Goal: Task Accomplishment & Management: Use online tool/utility

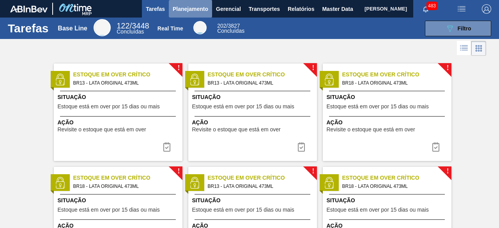
click at [196, 7] on span "Planejamento" at bounding box center [190, 8] width 35 height 9
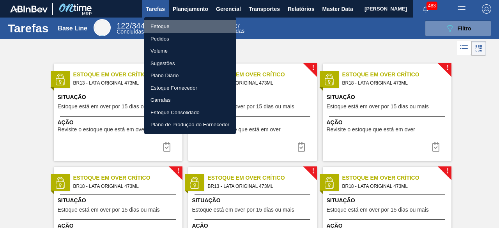
click at [169, 25] on li "Estoque" at bounding box center [190, 26] width 92 height 12
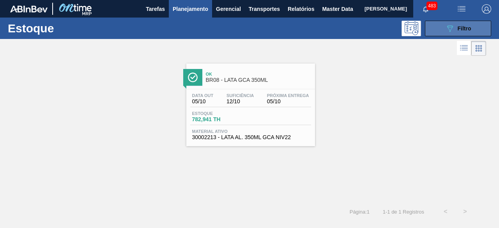
click at [463, 30] on span "Filtro" at bounding box center [465, 28] width 14 height 6
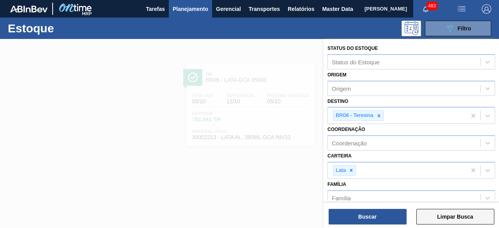
click at [460, 217] on button "Limpar Busca" at bounding box center [455, 217] width 78 height 16
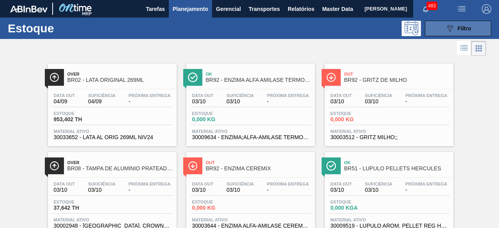
click at [460, 26] on span "Filtro" at bounding box center [465, 28] width 14 height 6
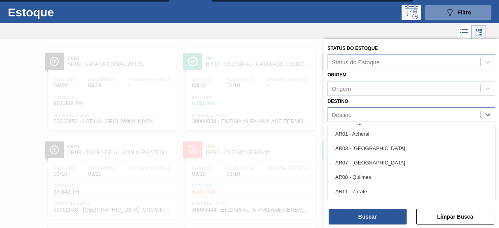
click at [379, 118] on div "Destino" at bounding box center [404, 114] width 152 height 11
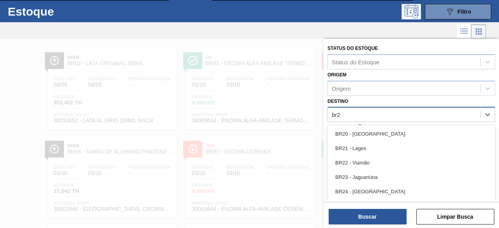
type input "br26"
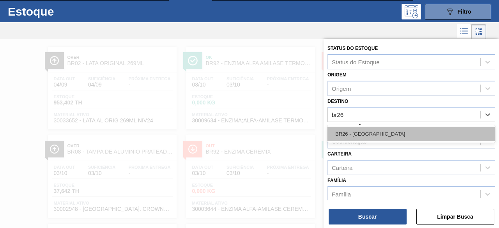
click at [379, 130] on div "BR26 - [GEOGRAPHIC_DATA]" at bounding box center [411, 134] width 168 height 14
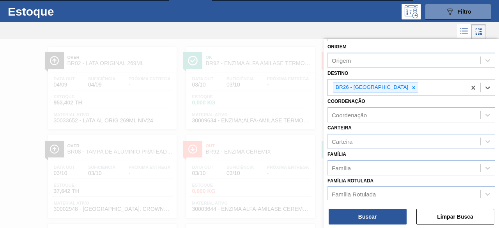
scroll to position [28, 0]
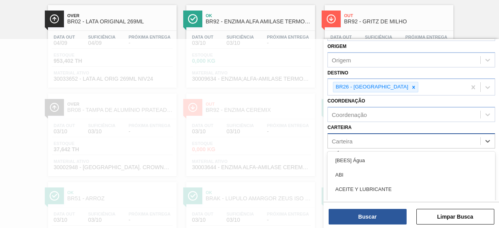
click at [380, 138] on div "Carteira" at bounding box center [404, 140] width 152 height 11
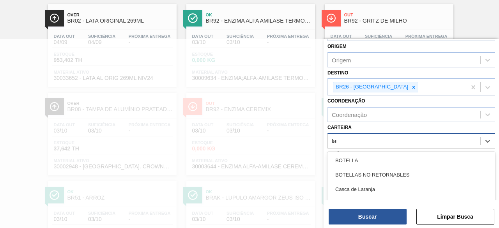
type input "lata"
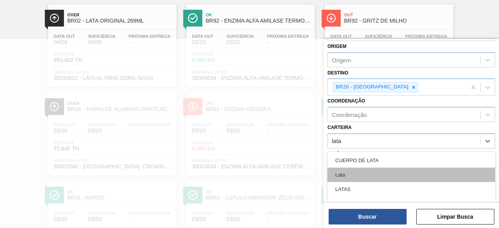
click at [368, 172] on div "Lata" at bounding box center [411, 175] width 168 height 14
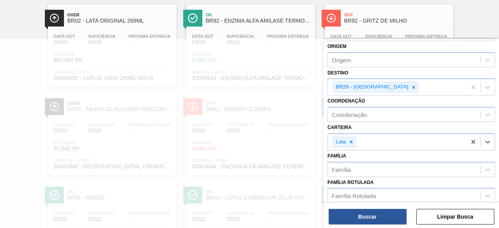
scroll to position [71, 0]
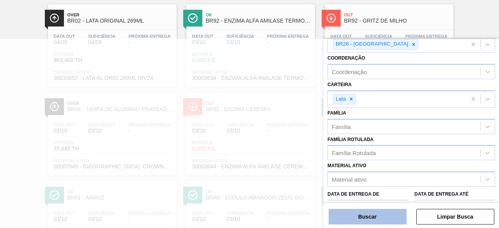
click at [372, 212] on button "Buscar" at bounding box center [368, 217] width 78 height 16
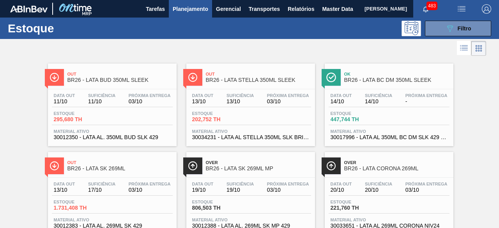
scroll to position [1123, 0]
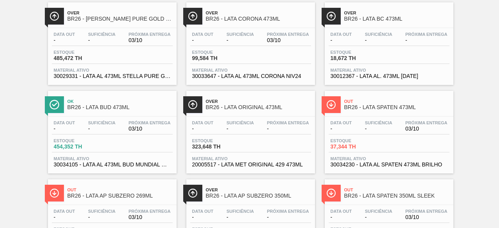
click at [362, 143] on span "Estoque" at bounding box center [358, 140] width 55 height 5
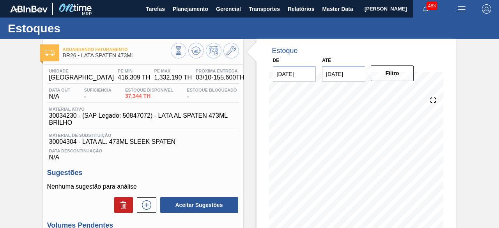
click at [461, 9] on img "button" at bounding box center [461, 8] width 9 height 9
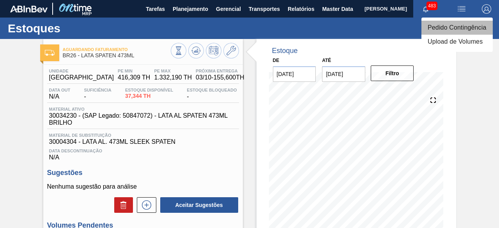
click at [443, 28] on li "Pedido Contingência" at bounding box center [456, 28] width 71 height 14
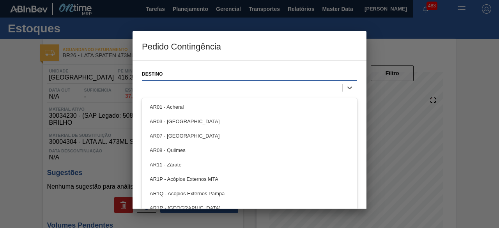
click at [250, 88] on div at bounding box center [242, 87] width 200 height 11
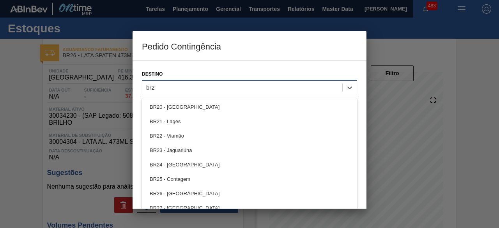
type input "br26"
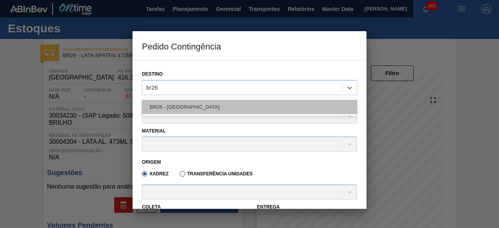
click at [177, 104] on div "BR26 - Uberlândia" at bounding box center [249, 107] width 215 height 14
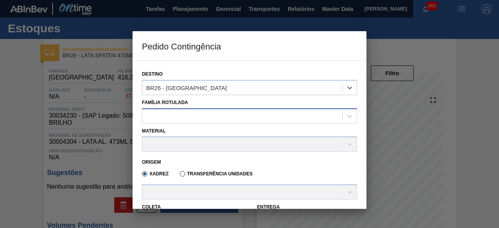
click at [183, 113] on div at bounding box center [242, 115] width 200 height 11
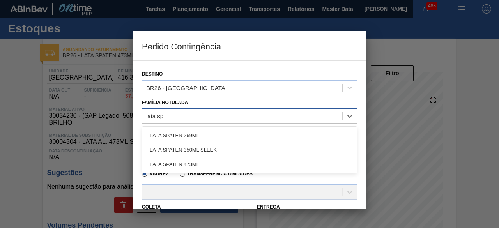
type Rotulada "lata spa"
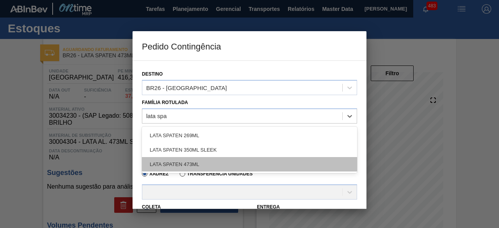
click at [200, 163] on div "LATA SPATEN 473ML" at bounding box center [249, 164] width 215 height 14
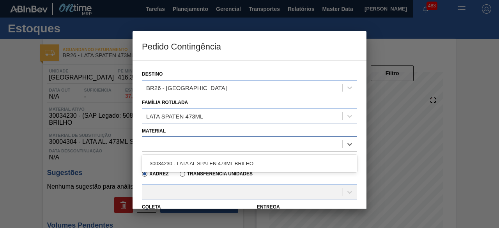
click at [197, 144] on div at bounding box center [242, 144] width 200 height 11
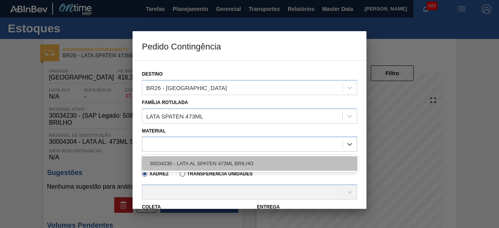
click at [202, 163] on div "30034230 - LATA AL SPATEN 473ML BRILHO" at bounding box center [249, 163] width 215 height 14
type input "6,224"
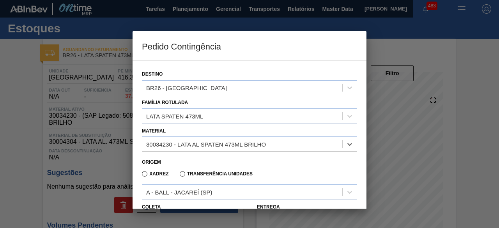
scroll to position [76, 0]
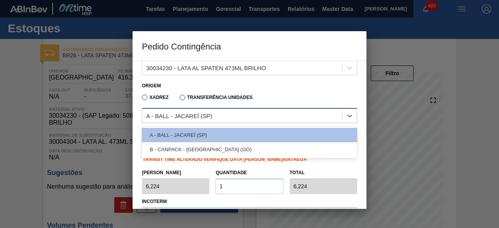
click at [210, 118] on div "A - BALL - JACAREÍ (SP)" at bounding box center [179, 116] width 66 height 7
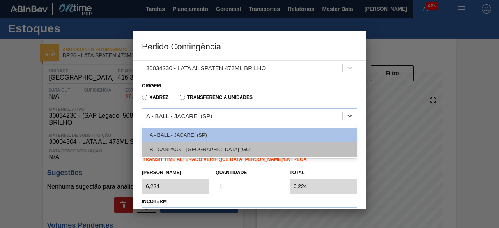
click at [217, 154] on div "B - CANPACK - ITUMBIARA (GO)" at bounding box center [249, 149] width 215 height 14
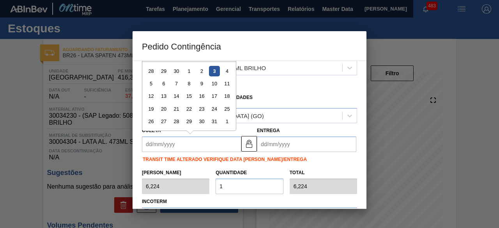
click at [204, 143] on input "Coleta" at bounding box center [191, 144] width 99 height 16
click at [151, 83] on div "5" at bounding box center [151, 83] width 11 height 11
type input "[DATE]"
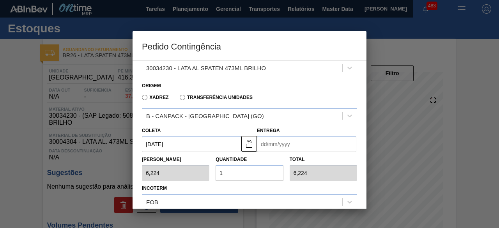
click at [266, 147] on input "Entrega" at bounding box center [306, 144] width 99 height 16
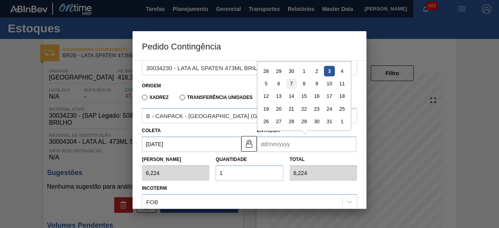
click at [292, 85] on div "7" at bounding box center [291, 83] width 11 height 11
type input "[DATE]"
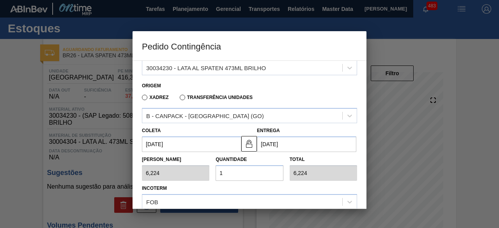
click at [269, 174] on input "1" at bounding box center [249, 173] width 67 height 16
type input "0,000"
type input "2"
type input "12,448"
type input "25"
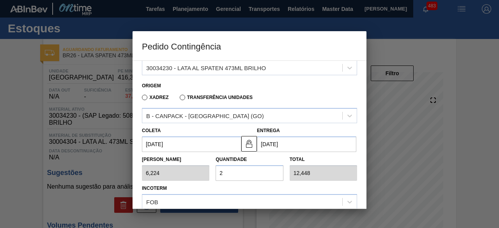
type input "155,600"
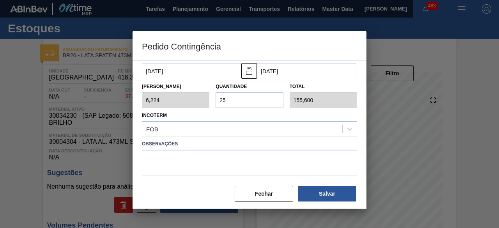
scroll to position [153, 0]
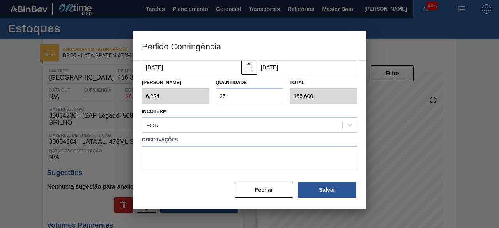
type input "2"
type input "12,448"
type input "20"
type input "124,480"
type input "20"
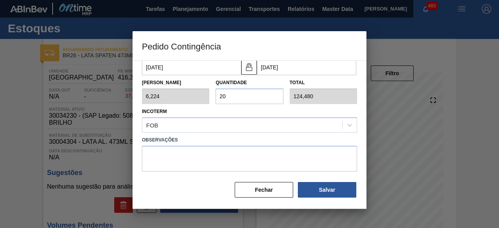
click at [270, 138] on label "Observações" at bounding box center [249, 139] width 215 height 11
click at [317, 186] on button "Salvar" at bounding box center [327, 190] width 58 height 16
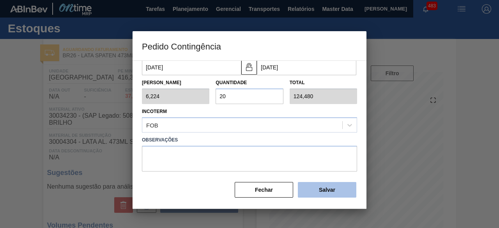
click at [317, 186] on button "Salvar" at bounding box center [327, 190] width 58 height 16
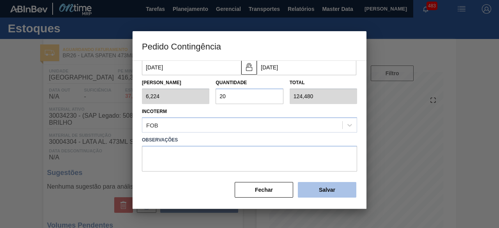
type input "1,000"
type input "1"
type input "1,000"
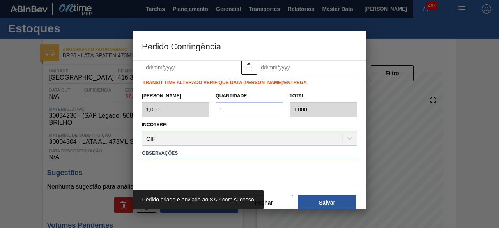
click at [19, 91] on div at bounding box center [249, 114] width 499 height 228
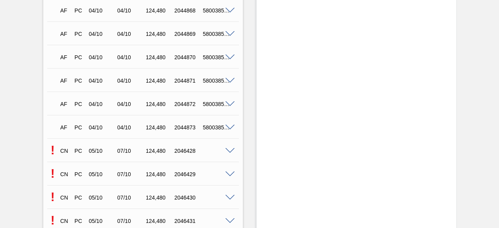
scroll to position [1640, 0]
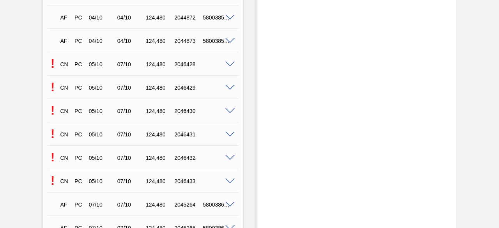
click at [230, 182] on span at bounding box center [229, 182] width 9 height 6
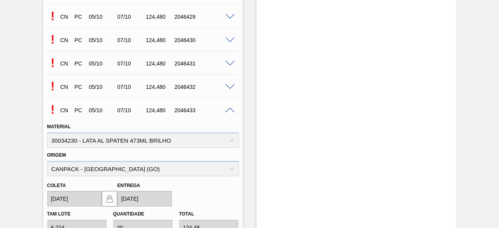
scroll to position [1849, 0]
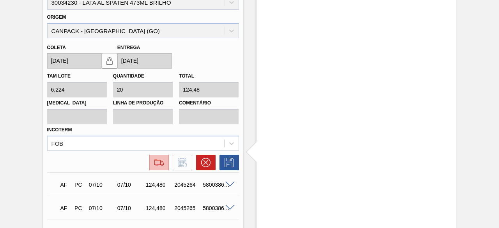
click at [156, 165] on img at bounding box center [159, 162] width 12 height 9
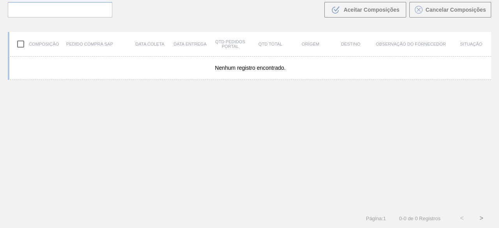
scroll to position [56, 0]
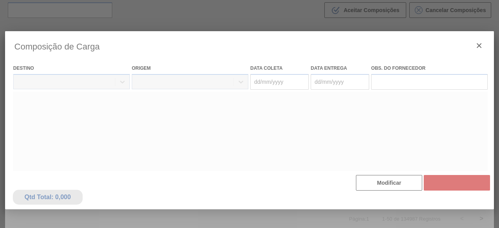
type coleta "[DATE]"
type Entrega "[DATE]"
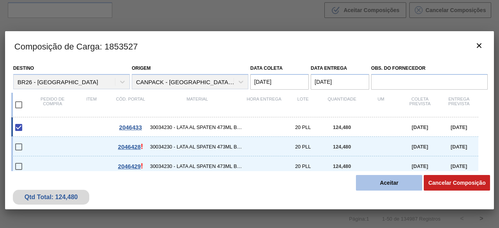
click at [380, 185] on button "Aceitar" at bounding box center [389, 183] width 66 height 16
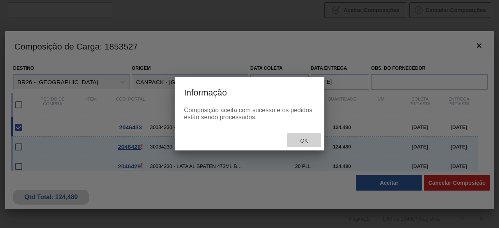
click at [307, 146] on div "Ok" at bounding box center [304, 140] width 34 height 14
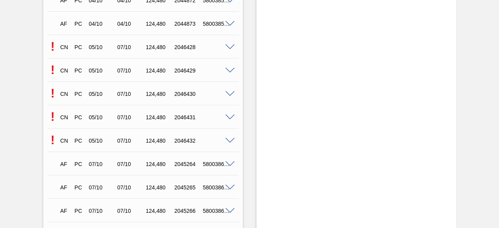
scroll to position [1657, 0]
click at [228, 49] on span at bounding box center [229, 48] width 9 height 6
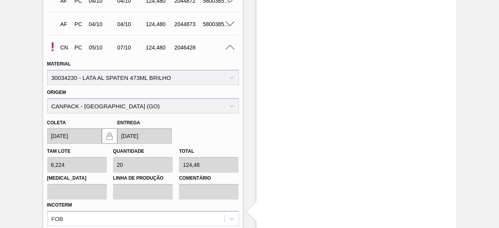
scroll to position [1780, 0]
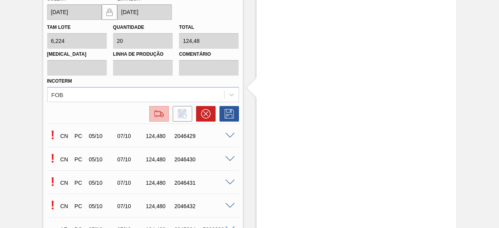
click at [158, 117] on img at bounding box center [159, 113] width 12 height 9
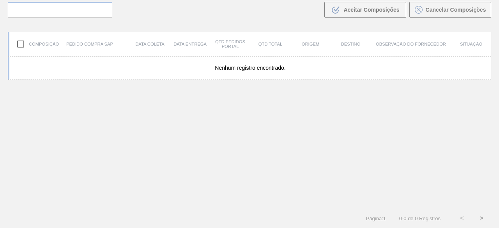
scroll to position [56, 0]
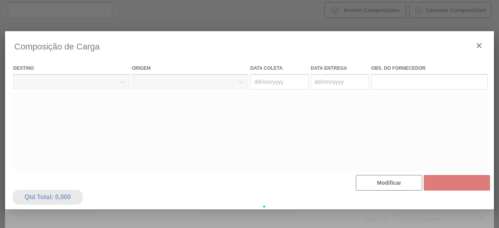
type coleta "[DATE]"
type Entrega "[DATE]"
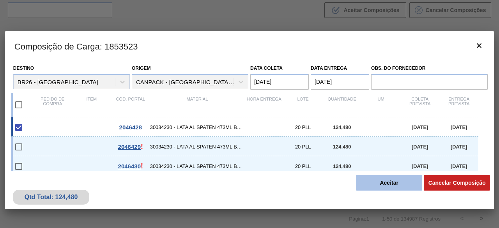
click at [369, 180] on button "Aceitar" at bounding box center [389, 183] width 66 height 16
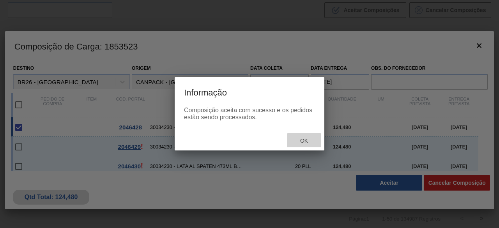
click at [306, 140] on span "Ok" at bounding box center [304, 141] width 20 height 6
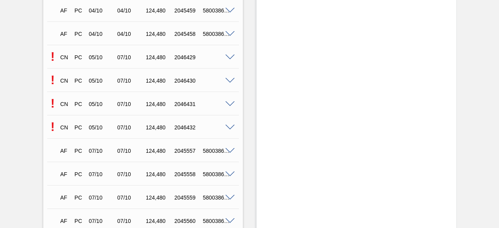
scroll to position [1645, 0]
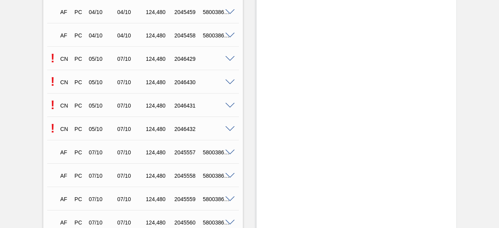
click at [228, 83] on span at bounding box center [229, 83] width 9 height 6
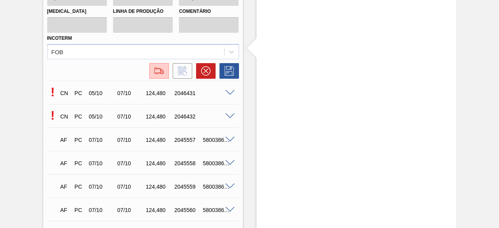
scroll to position [1846, 0]
click at [156, 76] on img at bounding box center [159, 71] width 12 height 9
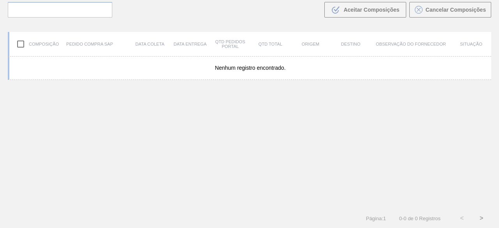
scroll to position [56, 0]
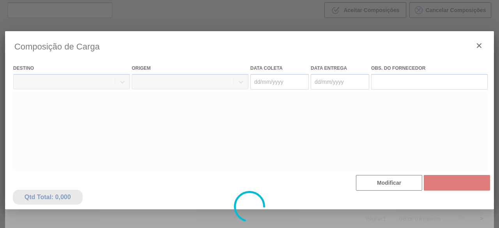
type coleta "[DATE]"
type Entrega "[DATE]"
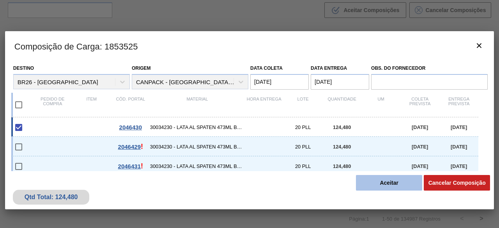
click at [413, 184] on button "Aceitar" at bounding box center [389, 183] width 66 height 16
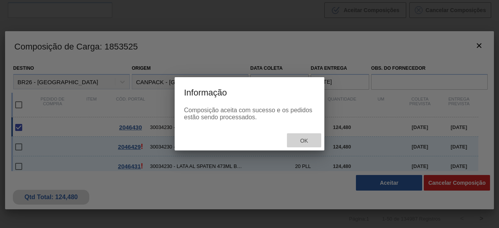
click at [303, 141] on span "Ok" at bounding box center [304, 141] width 20 height 6
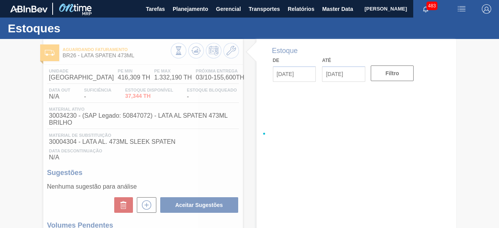
type input "[DATE]"
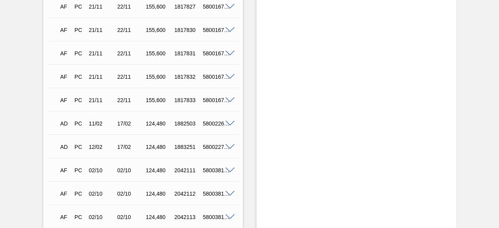
scroll to position [562, 0]
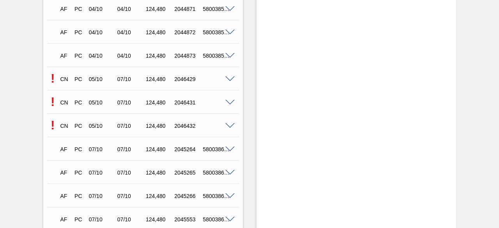
scroll to position [1621, 0]
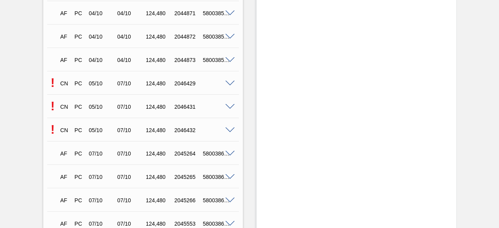
click at [229, 85] on span at bounding box center [229, 84] width 9 height 6
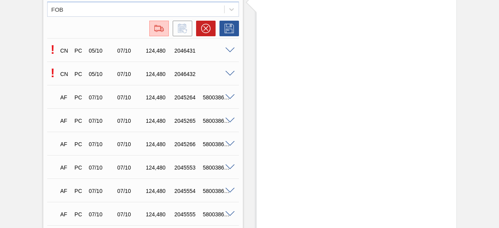
scroll to position [1814, 0]
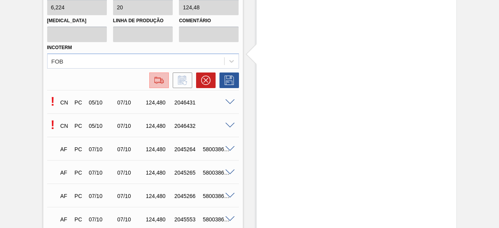
click at [157, 80] on img at bounding box center [159, 80] width 12 height 9
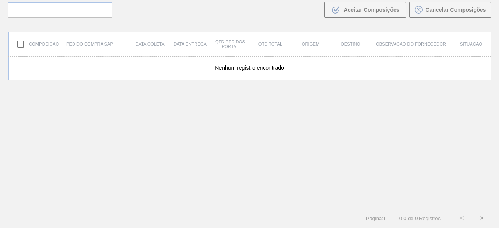
scroll to position [56, 0]
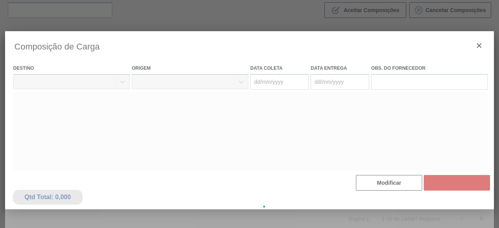
type coleta "[DATE]"
type Entrega "[DATE]"
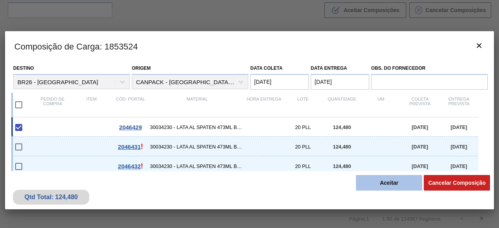
click at [380, 182] on button "Aceitar" at bounding box center [389, 183] width 66 height 16
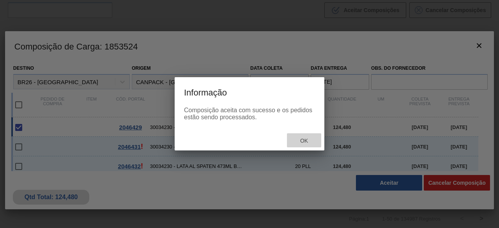
click at [308, 140] on span "Ok" at bounding box center [304, 141] width 20 height 6
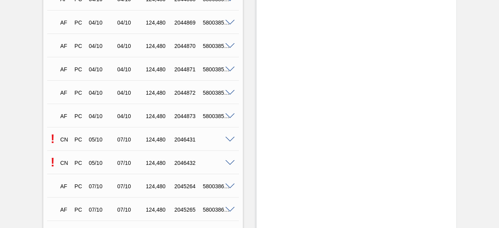
scroll to position [1565, 0]
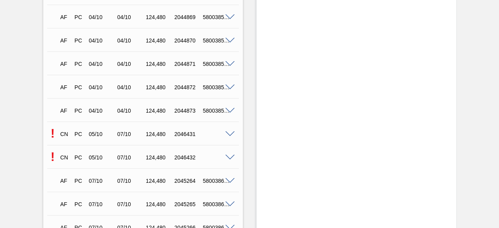
scroll to position [1629, 0]
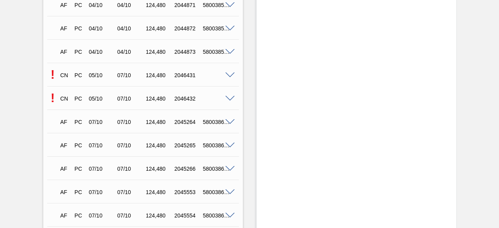
click at [229, 75] on span at bounding box center [229, 75] width 9 height 6
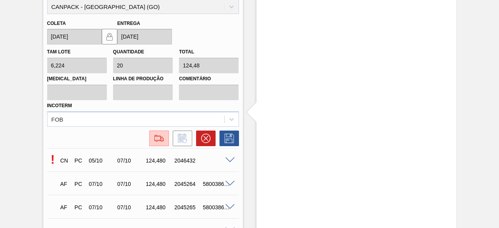
scroll to position [1756, 0]
click at [161, 137] on img at bounding box center [159, 137] width 12 height 9
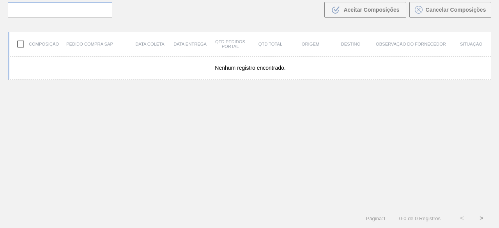
scroll to position [56, 0]
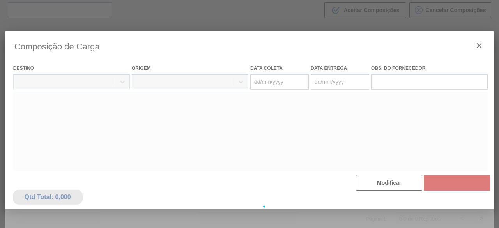
type coleta "[DATE]"
type Entrega "[DATE]"
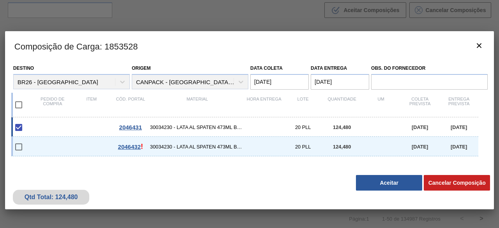
click at [399, 184] on button "Aceitar" at bounding box center [389, 183] width 66 height 16
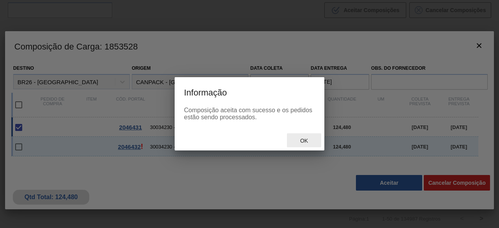
click at [311, 144] on div "Ok" at bounding box center [304, 140] width 34 height 14
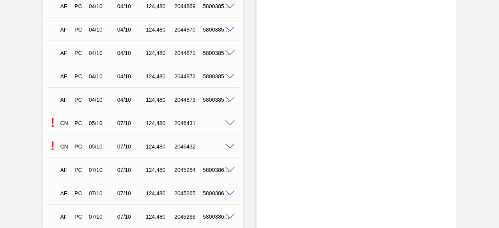
scroll to position [1580, 0]
click at [231, 150] on span at bounding box center [229, 147] width 9 height 6
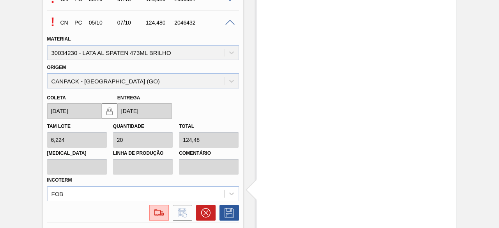
scroll to position [1705, 0]
click at [157, 217] on img at bounding box center [159, 212] width 12 height 9
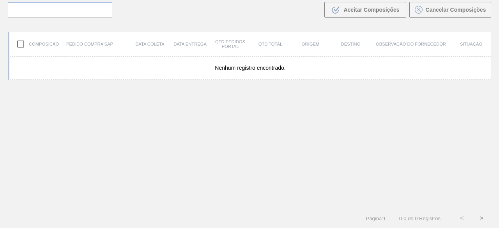
scroll to position [56, 0]
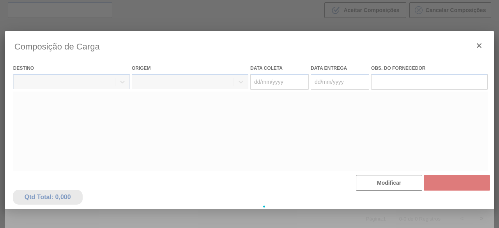
type coleta "[DATE]"
type Entrega "[DATE]"
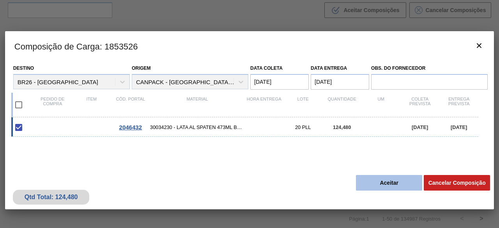
click at [393, 186] on button "Aceitar" at bounding box center [389, 183] width 66 height 16
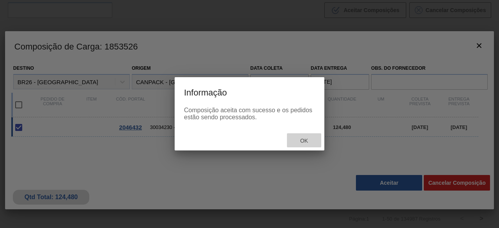
click at [310, 140] on span "Ok" at bounding box center [304, 141] width 20 height 6
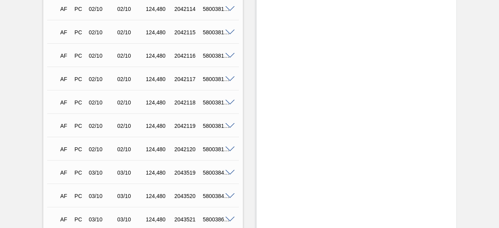
scroll to position [786, 0]
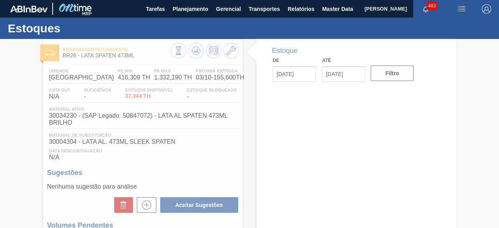
type input "[DATE]"
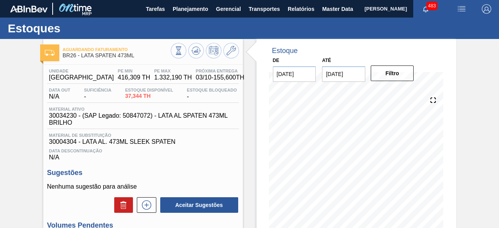
scroll to position [121, 0]
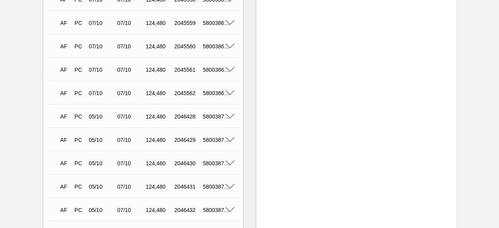
scroll to position [1974, 0]
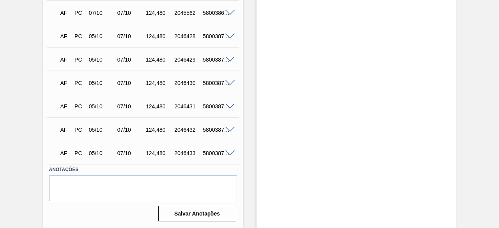
click at [230, 34] on span at bounding box center [229, 37] width 9 height 6
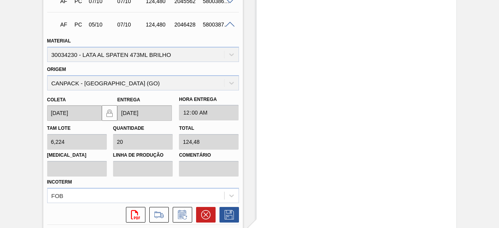
scroll to position [1961, 0]
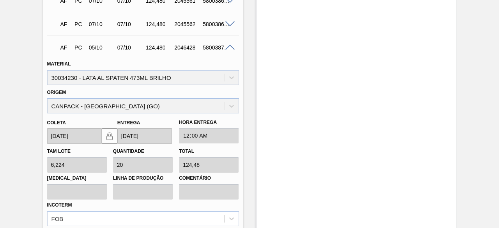
click at [217, 51] on div "5800387943" at bounding box center [216, 47] width 31 height 6
copy div "5800387943"
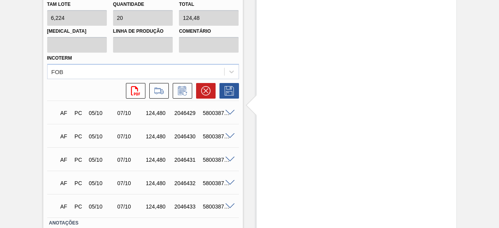
scroll to position [2108, 0]
click at [206, 116] on div "5800387945" at bounding box center [216, 113] width 31 height 6
copy div "5800387945"
click at [207, 139] on div "5800387944" at bounding box center [216, 136] width 31 height 6
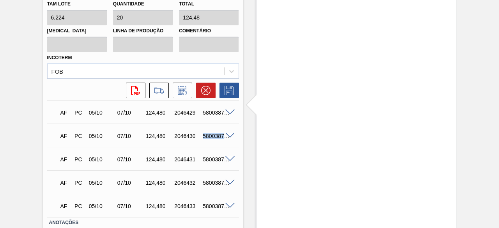
click at [207, 139] on div "5800387944" at bounding box center [216, 136] width 31 height 6
copy div "5800387944"
click at [209, 163] on div "5800387946" at bounding box center [216, 159] width 31 height 6
copy div "5800387946"
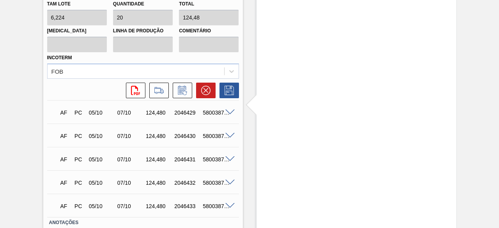
click at [207, 184] on div "5800387947" at bounding box center [216, 183] width 31 height 6
copy div "5800387947"
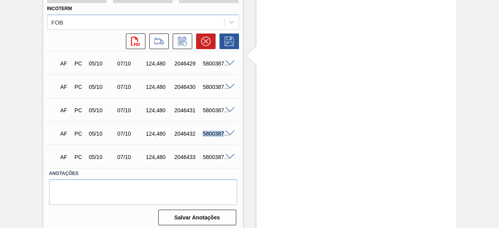
scroll to position [2162, 0]
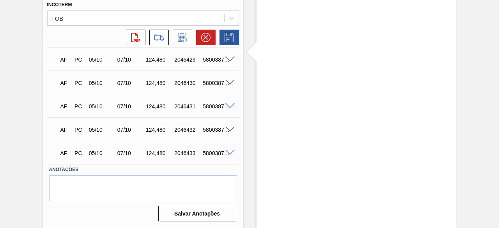
click at [216, 151] on div "5800387942" at bounding box center [216, 153] width 31 height 6
copy div "5800387942"
